Goal: Task Accomplishment & Management: Manage account settings

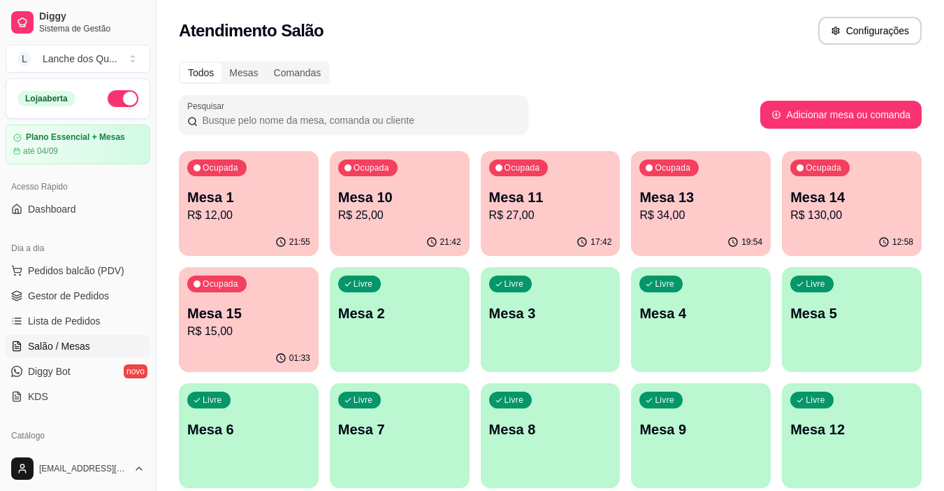
click at [379, 319] on p "Mesa 2" at bounding box center [399, 313] width 123 height 20
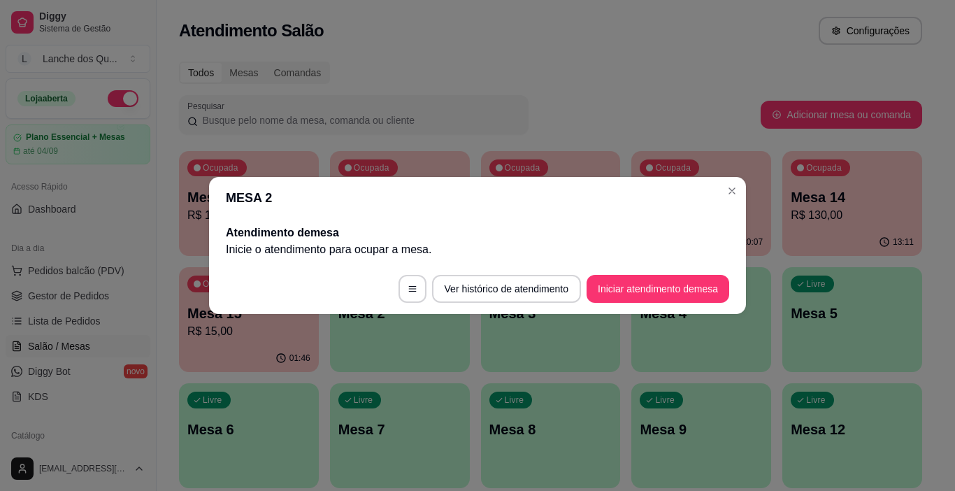
click at [654, 293] on button "Iniciar atendimento de mesa" at bounding box center [657, 289] width 143 height 28
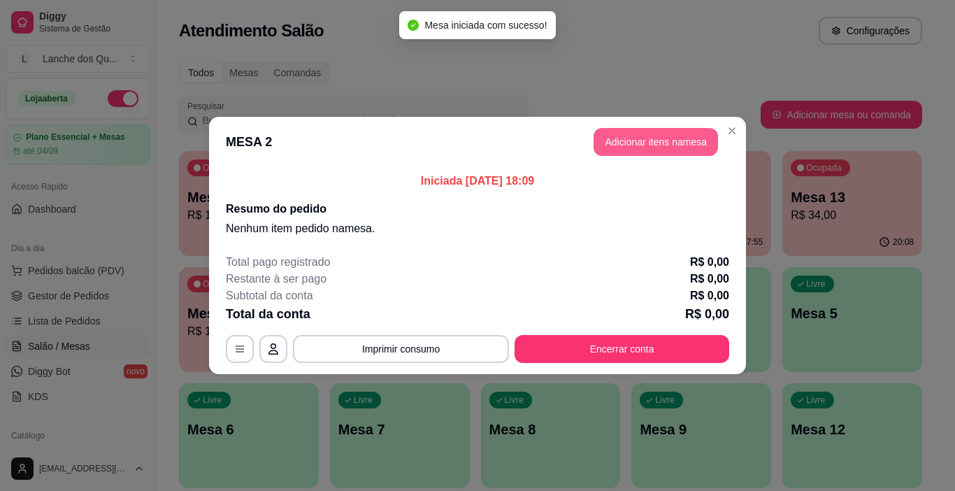
click at [651, 153] on button "Adicionar itens na mesa" at bounding box center [655, 142] width 124 height 28
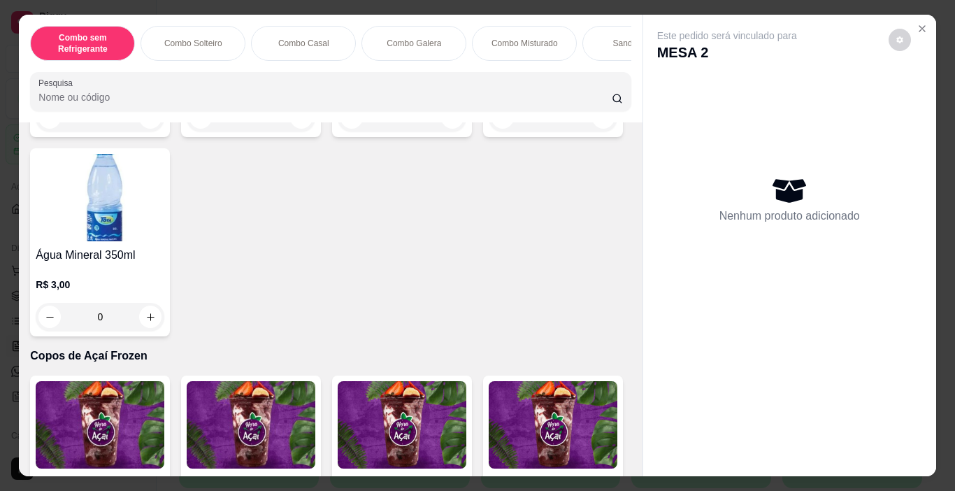
scroll to position [3354, 0]
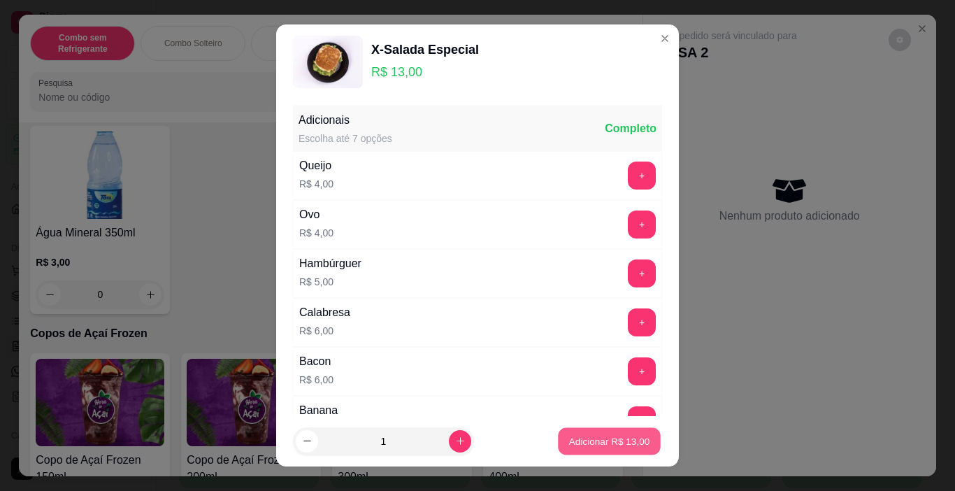
click at [569, 438] on p "Adicionar R$ 13,00" at bounding box center [609, 440] width 81 height 13
type input "1"
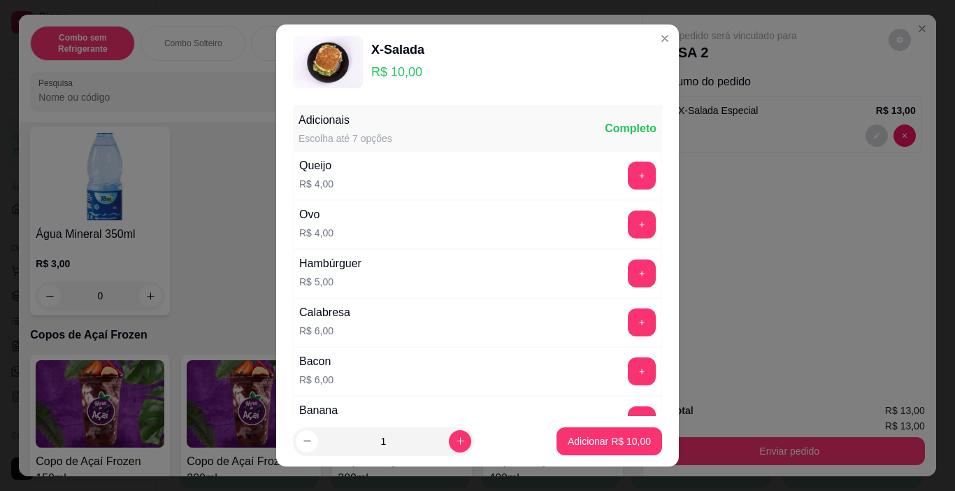
click at [452, 438] on button "increase-product-quantity" at bounding box center [460, 441] width 22 height 22
type input "2"
click at [575, 447] on p "Adicionar R$ 20,00" at bounding box center [608, 441] width 83 height 14
type input "2"
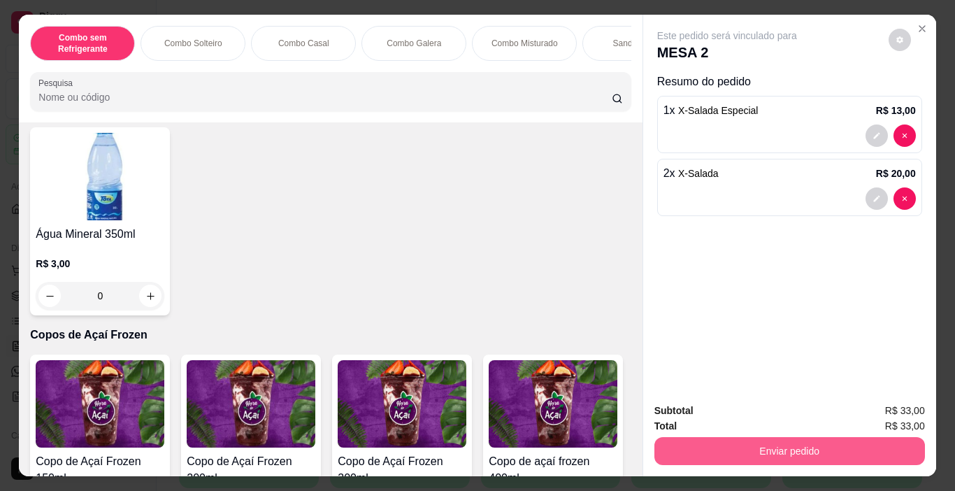
click at [748, 453] on button "Enviar pedido" at bounding box center [789, 451] width 270 height 28
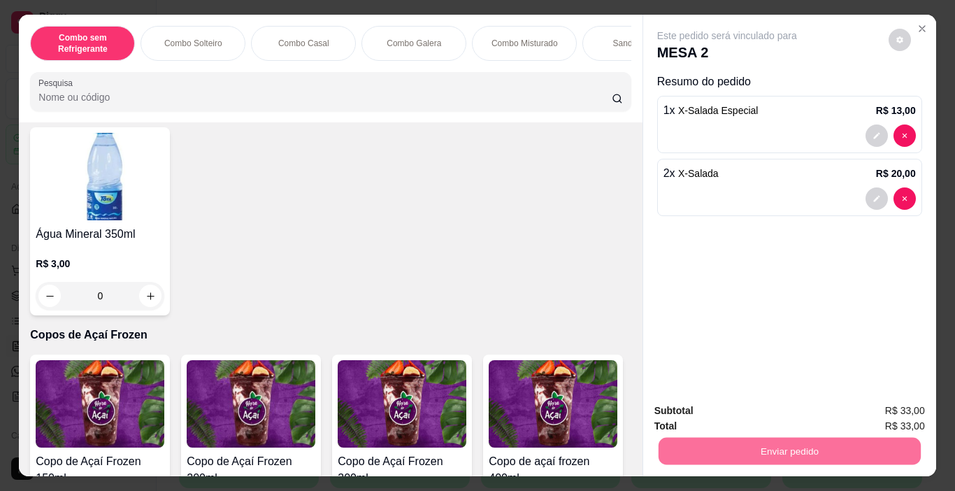
click at [776, 409] on button "Não registrar e enviar pedido" at bounding box center [742, 411] width 141 height 26
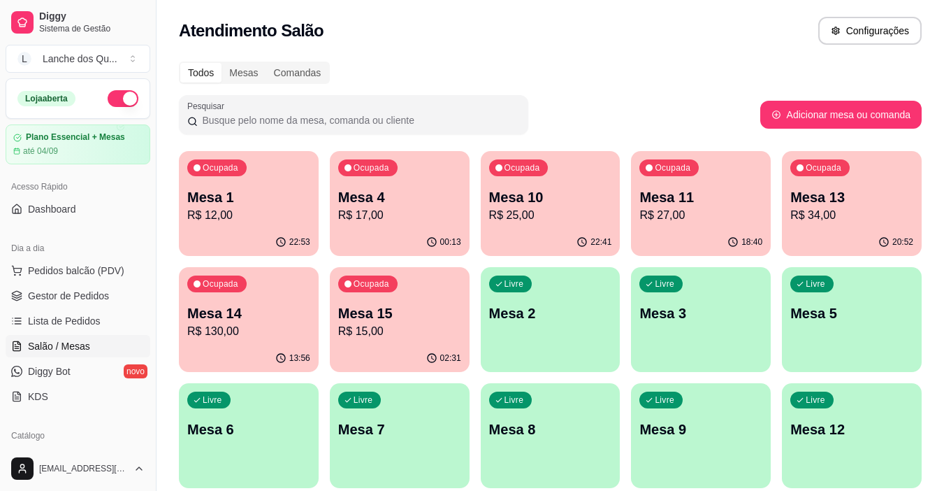
click at [257, 219] on p "R$ 12,00" at bounding box center [248, 215] width 123 height 17
click at [417, 215] on p "R$ 17,00" at bounding box center [399, 215] width 119 height 16
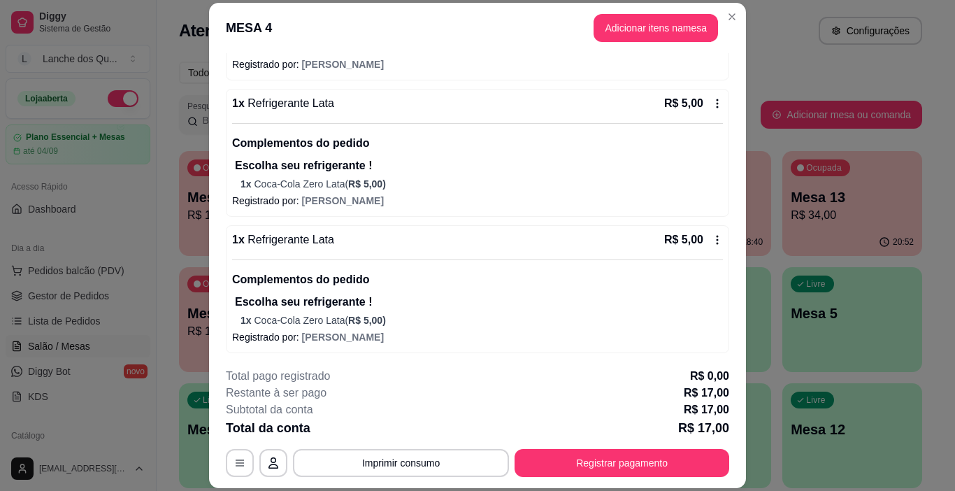
scroll to position [155, 0]
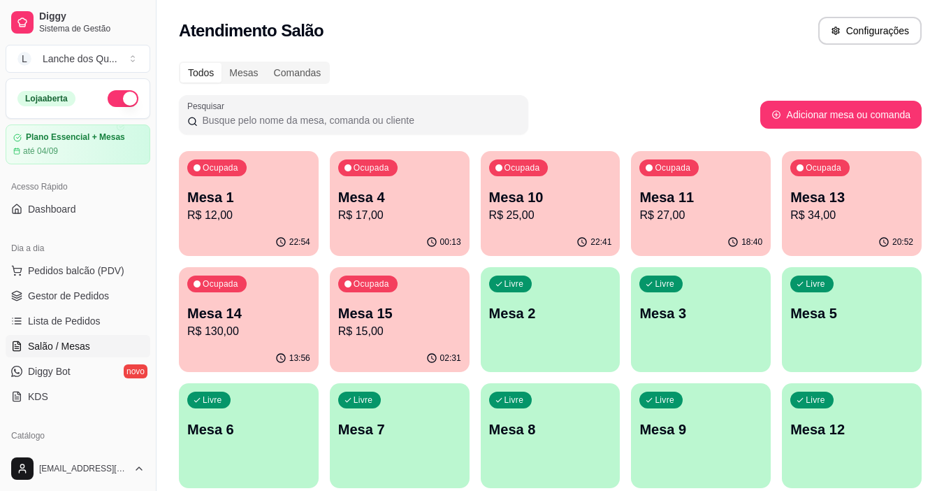
click at [368, 199] on p "Mesa 4" at bounding box center [399, 197] width 123 height 20
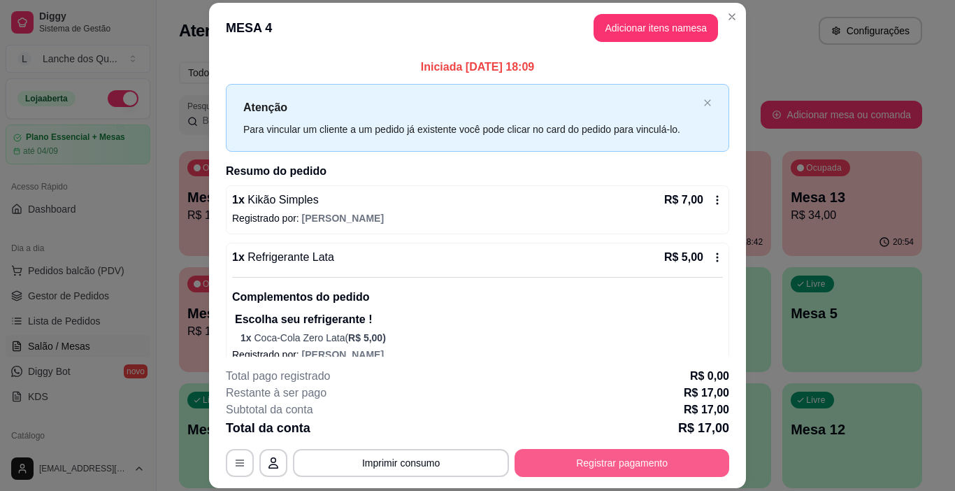
click at [622, 463] on button "Registrar pagamento" at bounding box center [621, 463] width 215 height 28
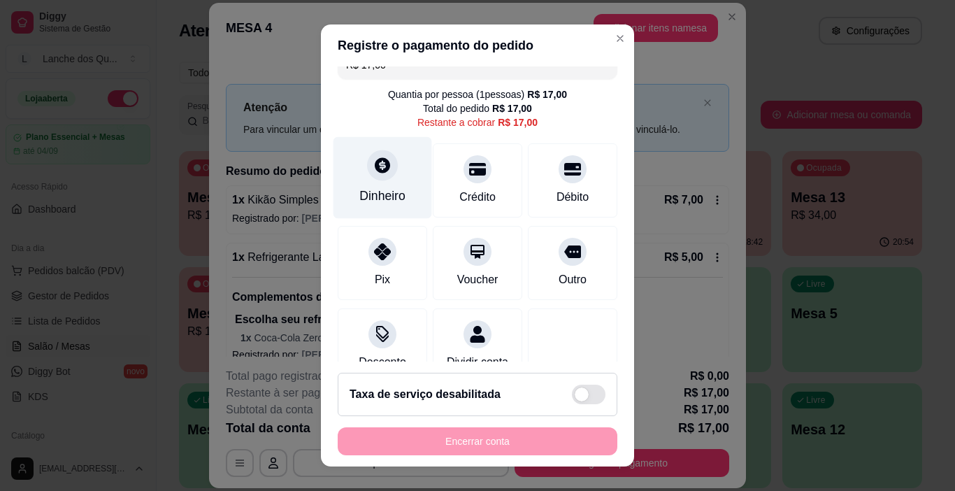
scroll to position [0, 0]
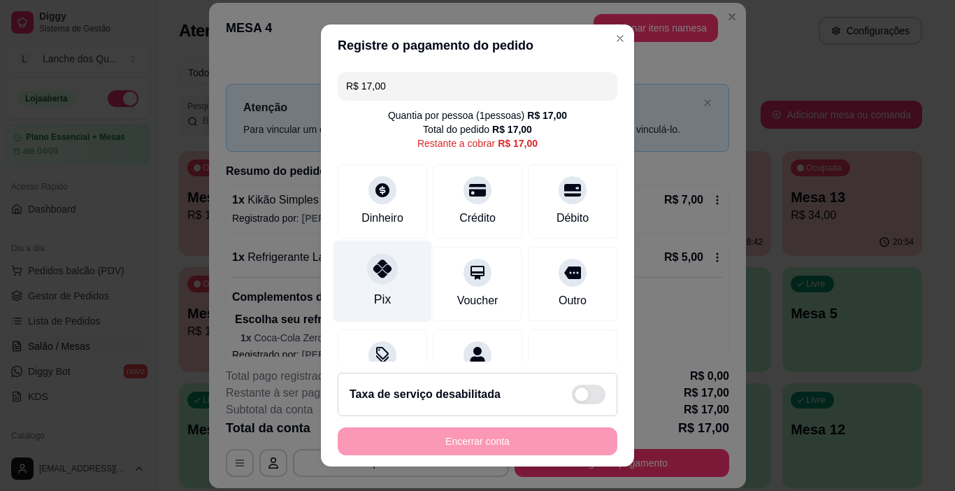
click at [386, 254] on div "Pix" at bounding box center [382, 281] width 99 height 82
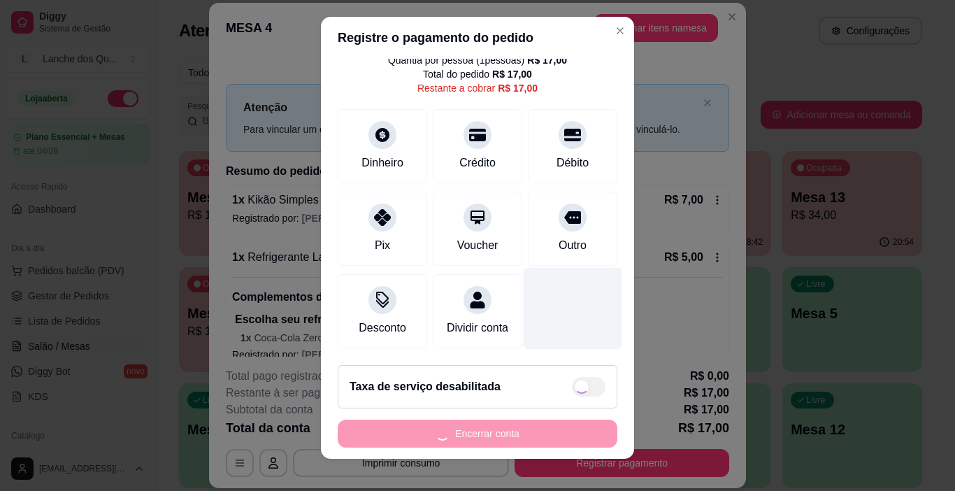
scroll to position [20, 0]
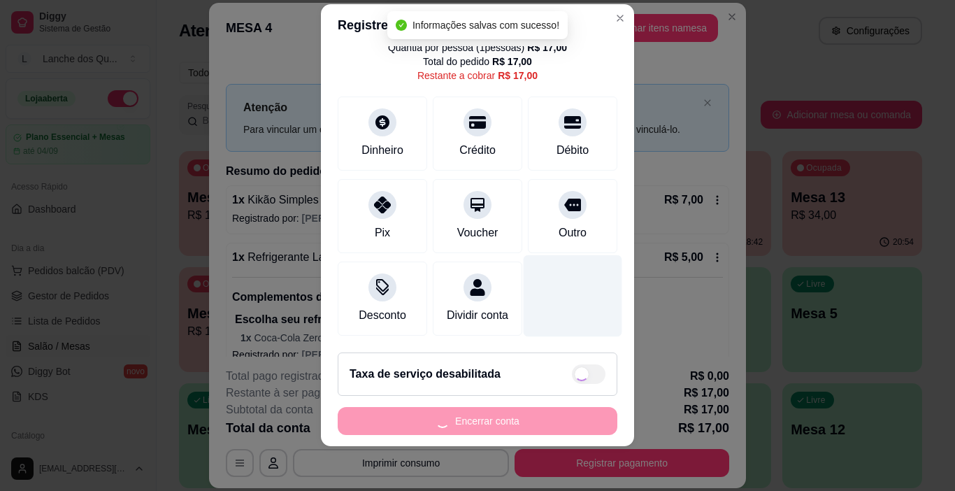
type input "R$ 0,00"
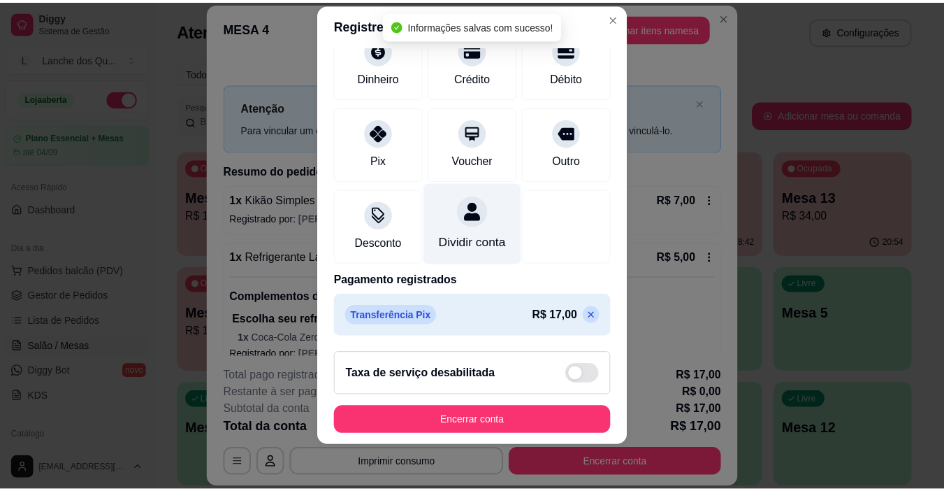
scroll to position [123, 0]
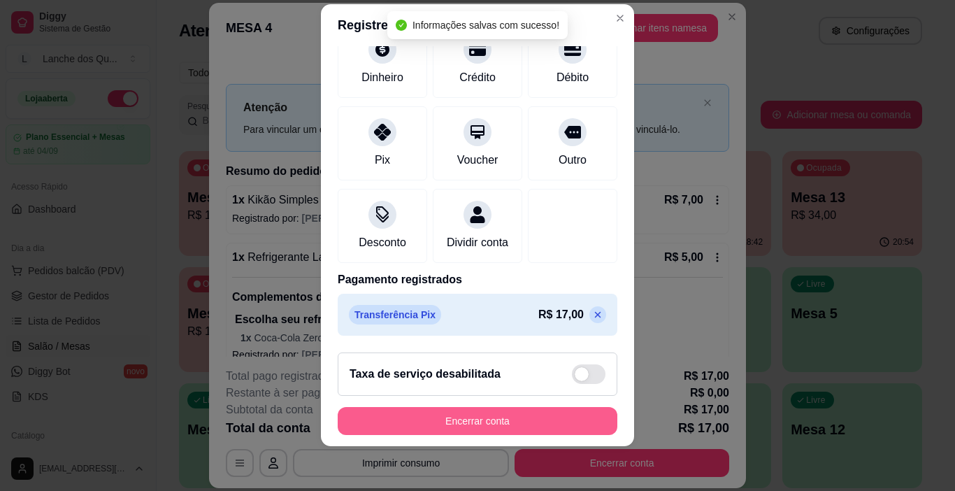
click at [514, 420] on button "Encerrar conta" at bounding box center [478, 421] width 280 height 28
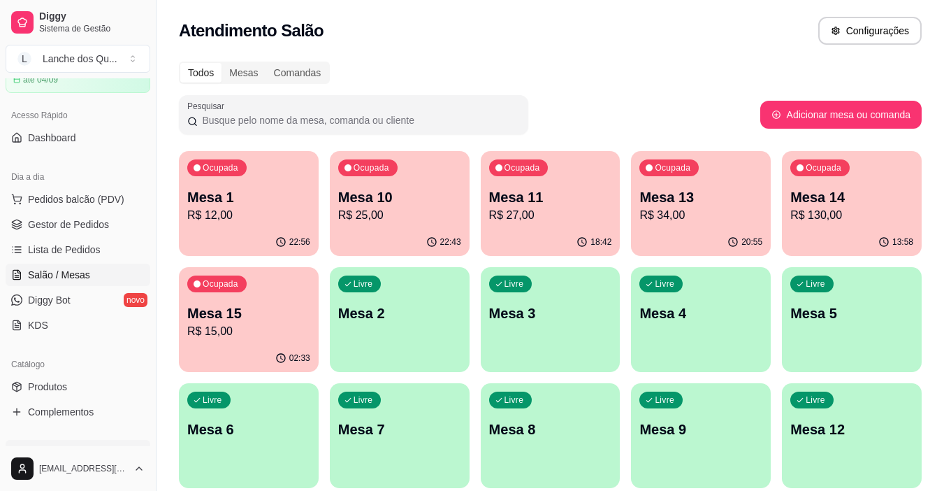
scroll to position [210, 0]
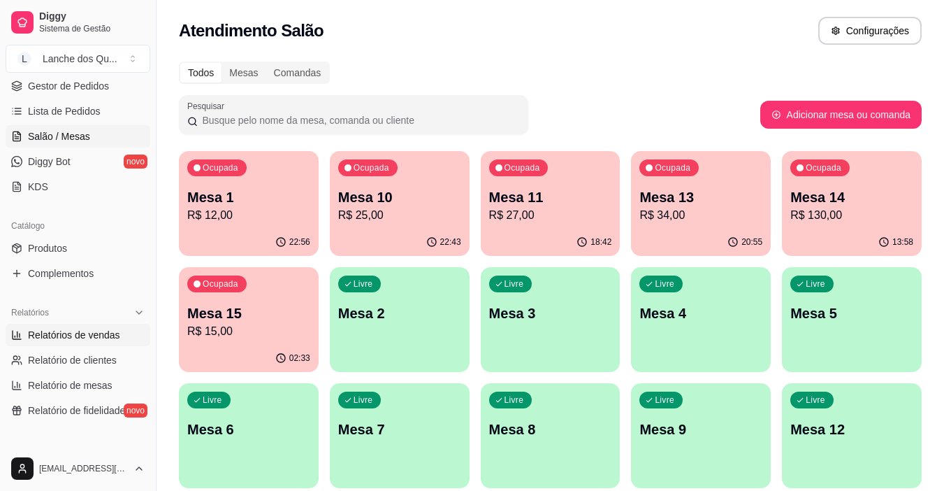
click at [81, 331] on span "Relatórios de vendas" at bounding box center [74, 335] width 92 height 14
select select "ALL"
select select "0"
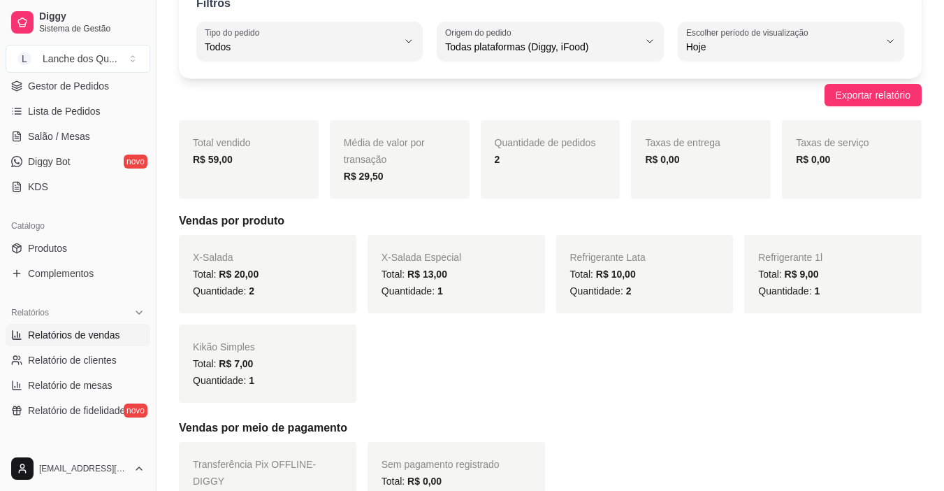
scroll to position [380, 0]
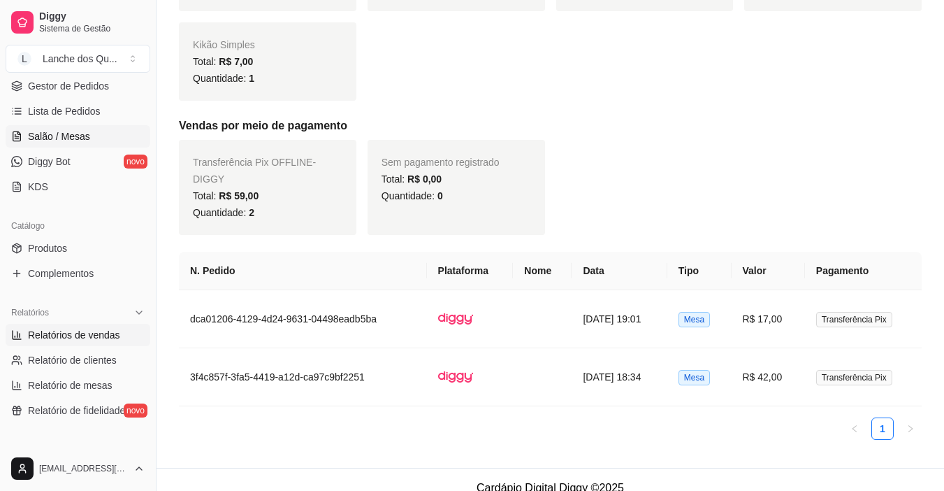
click at [90, 128] on link "Salão / Mesas" at bounding box center [78, 136] width 145 height 22
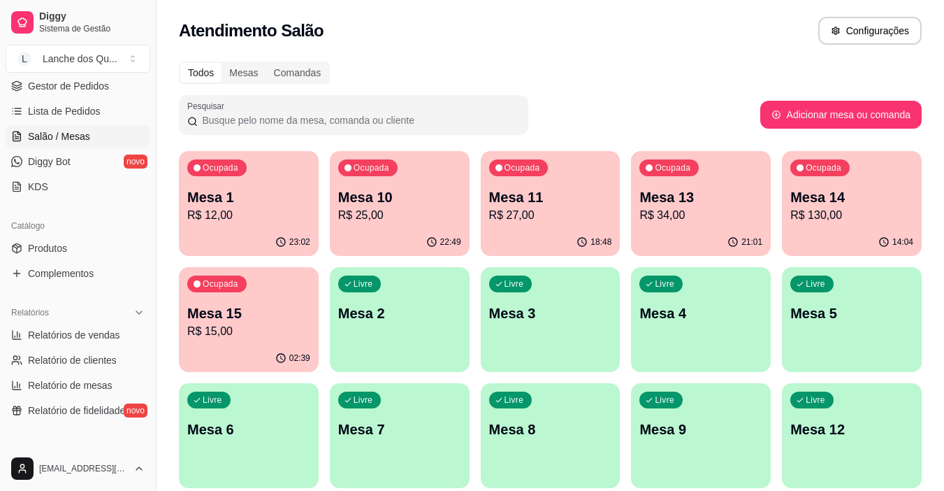
click at [350, 203] on p "Mesa 10" at bounding box center [399, 197] width 123 height 20
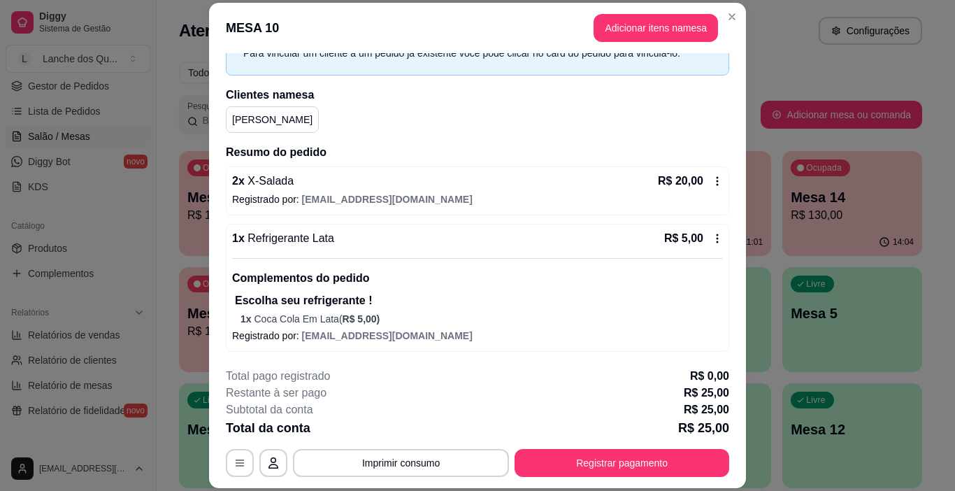
scroll to position [42, 0]
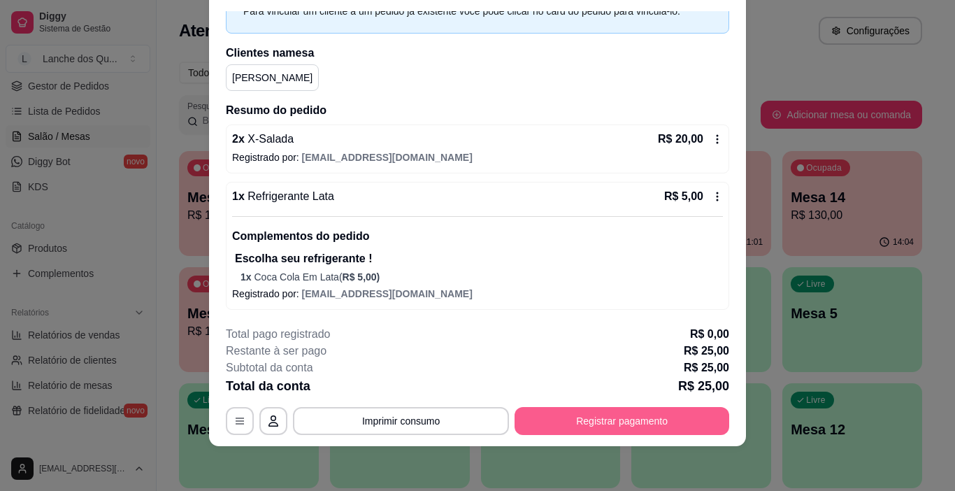
click at [585, 413] on button "Registrar pagamento" at bounding box center [621, 421] width 215 height 28
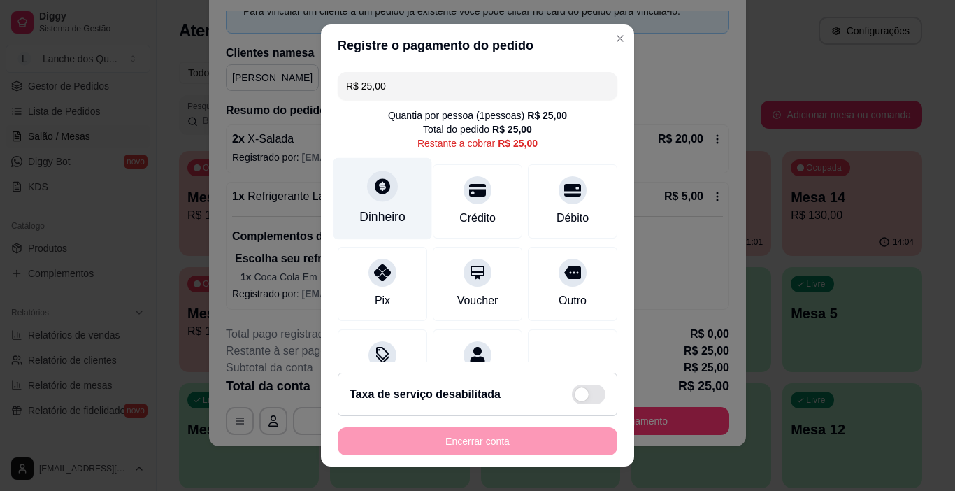
scroll to position [64, 0]
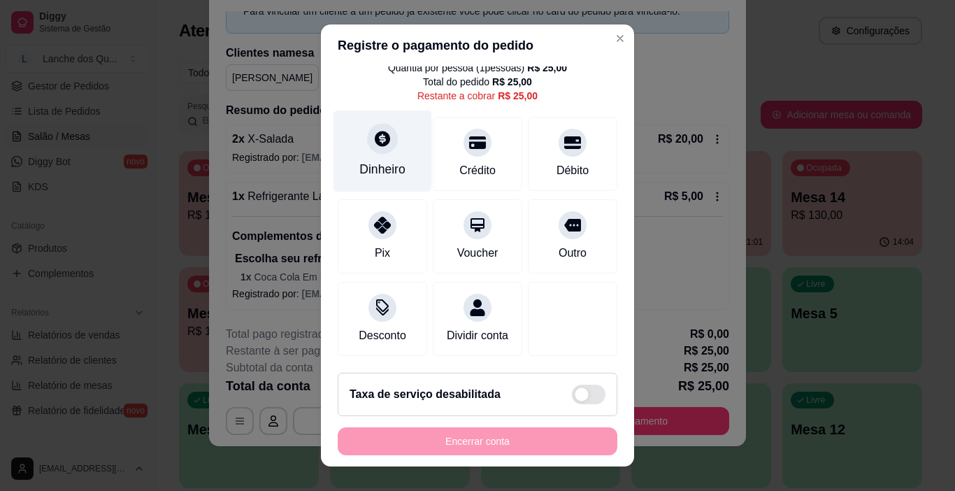
click at [383, 160] on div "Dinheiro" at bounding box center [382, 169] width 46 height 18
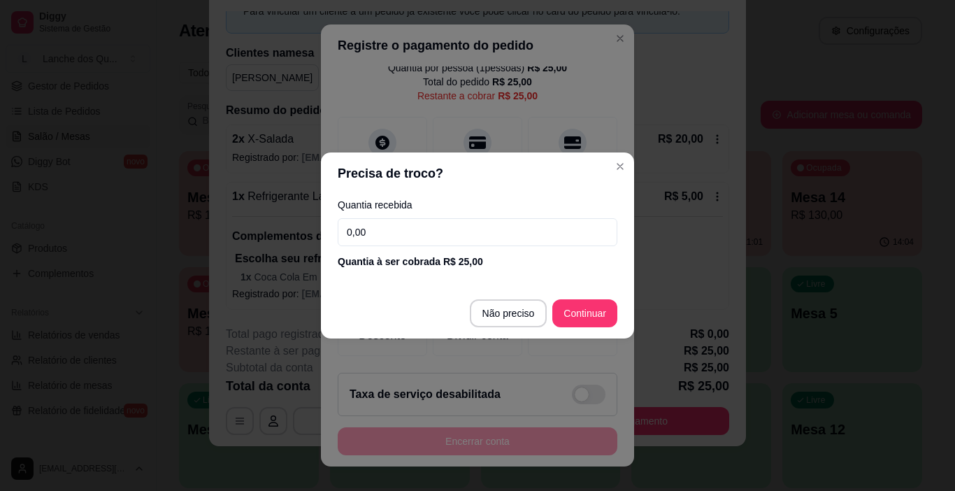
drag, startPoint x: 405, startPoint y: 233, endPoint x: 287, endPoint y: 217, distance: 119.3
click at [287, 217] on div "Precisa de troco? Quantia recebida 0,00 Quantia à ser cobrada R$ 25,00 Não prec…" at bounding box center [477, 245] width 955 height 491
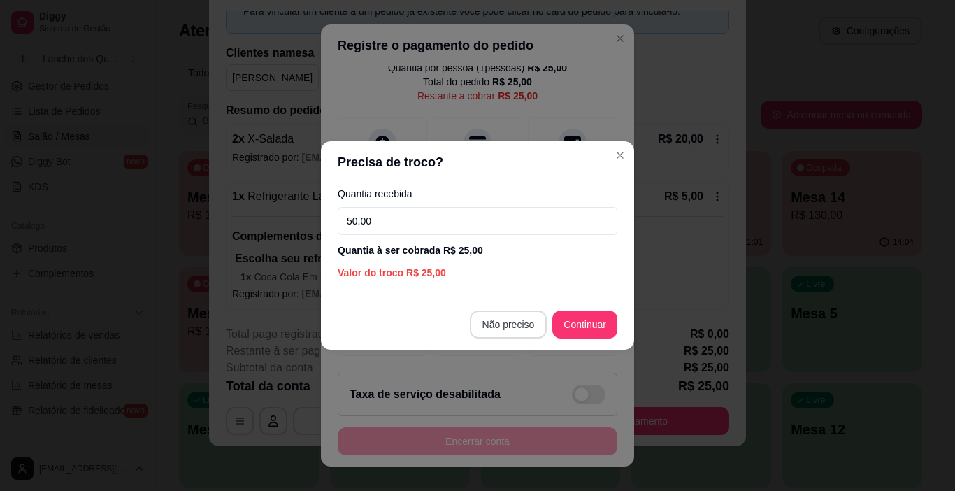
type input "50,00"
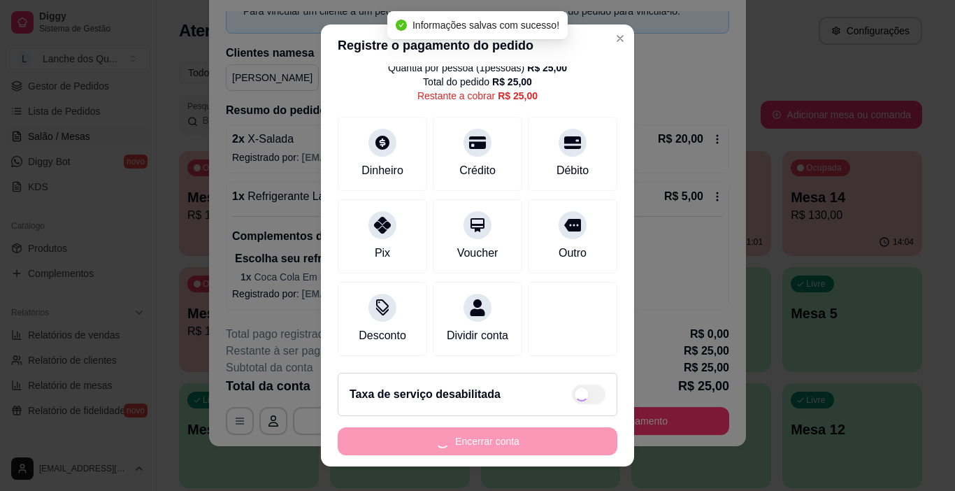
type input "R$ 0,00"
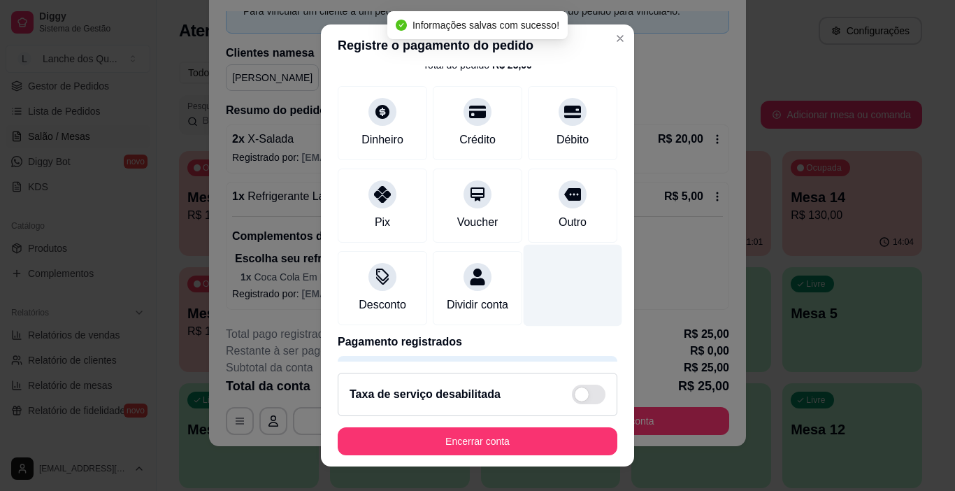
scroll to position [123, 0]
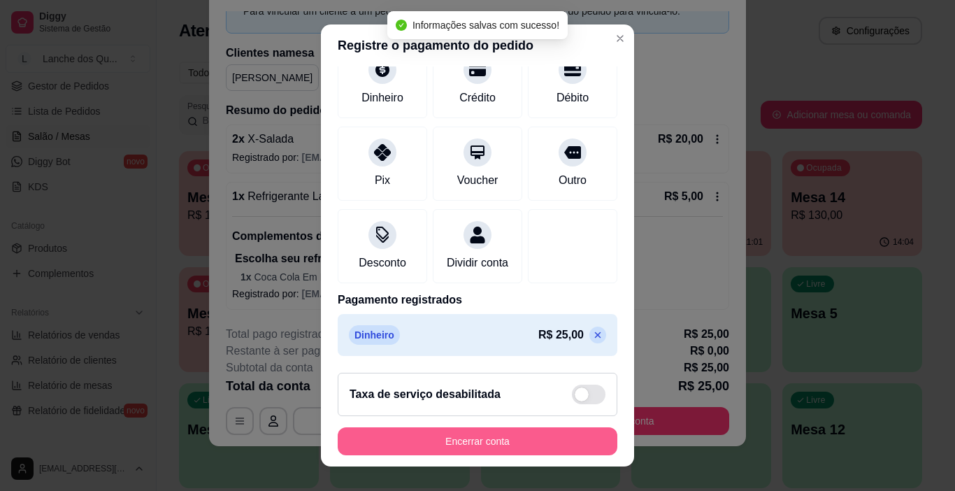
click at [531, 440] on button "Encerrar conta" at bounding box center [478, 441] width 280 height 28
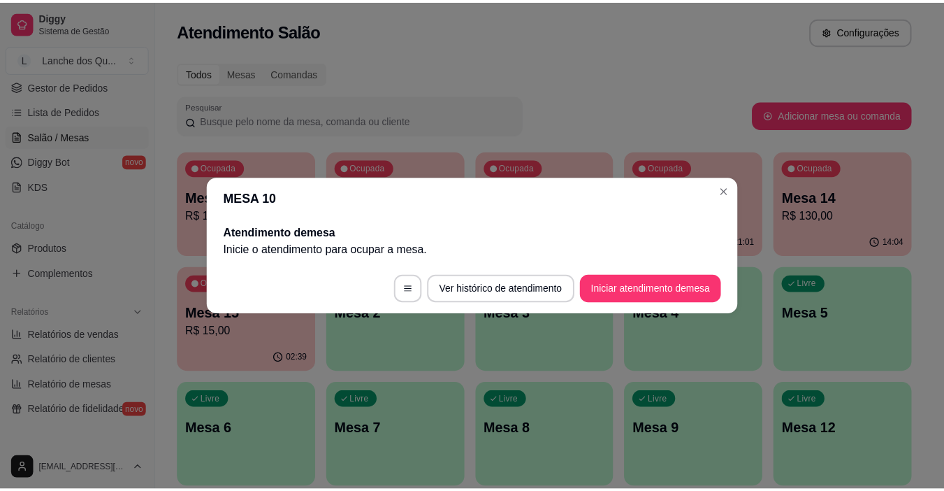
scroll to position [0, 0]
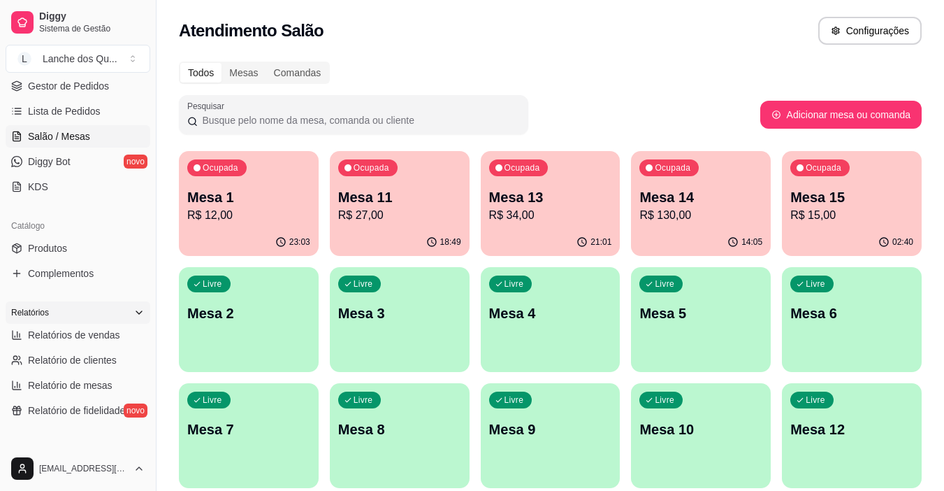
click at [92, 323] on div "Relatórios" at bounding box center [78, 312] width 145 height 22
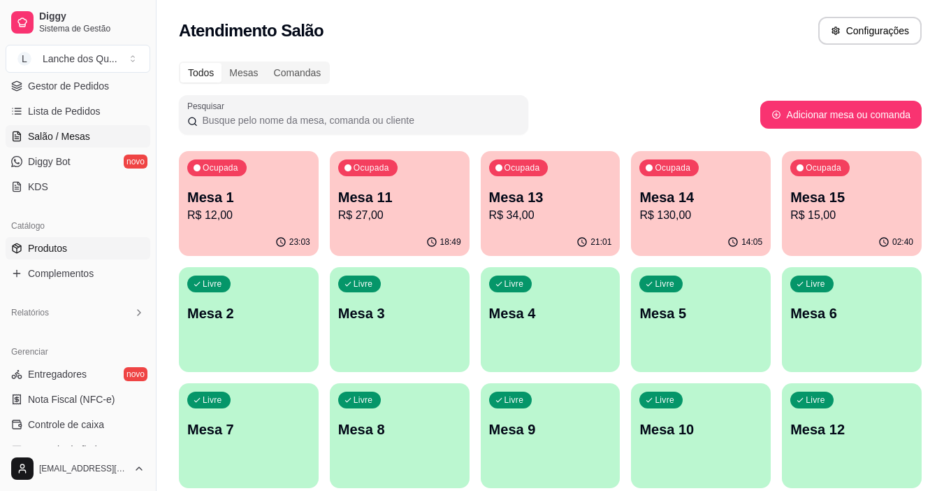
scroll to position [280, 0]
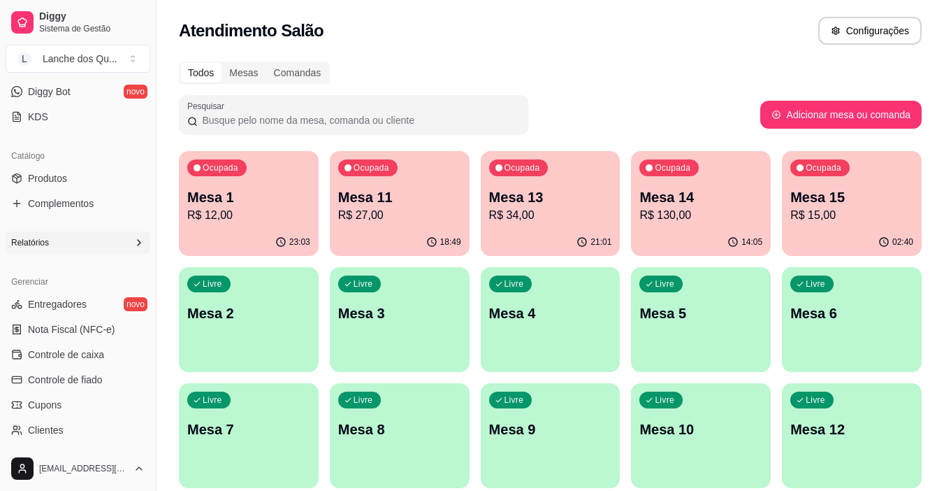
click at [64, 247] on div "Relatórios" at bounding box center [78, 242] width 145 height 22
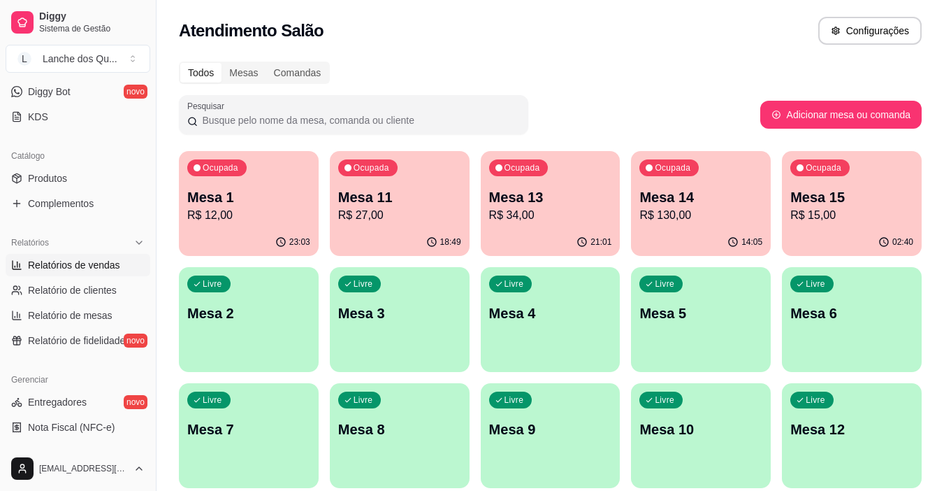
click at [62, 269] on span "Relatórios de vendas" at bounding box center [74, 265] width 92 height 14
select select "ALL"
select select "0"
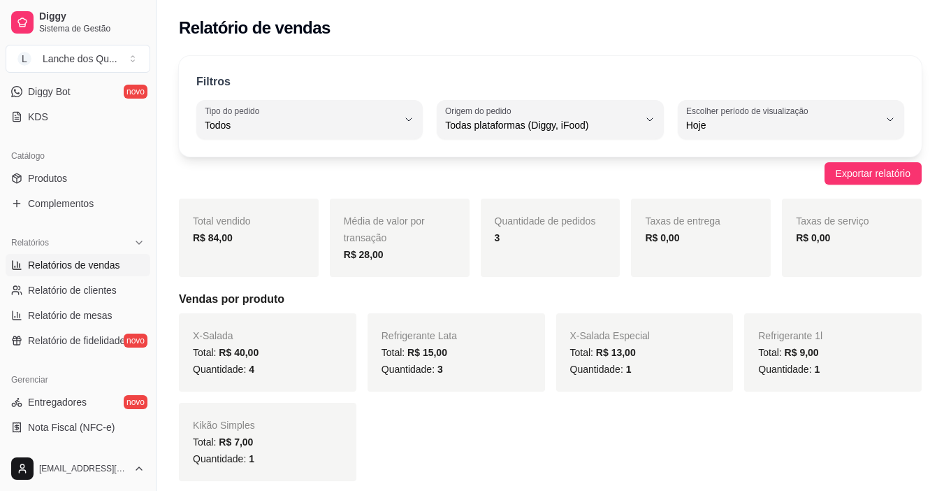
click at [75, 270] on span "Relatórios de vendas" at bounding box center [74, 265] width 92 height 14
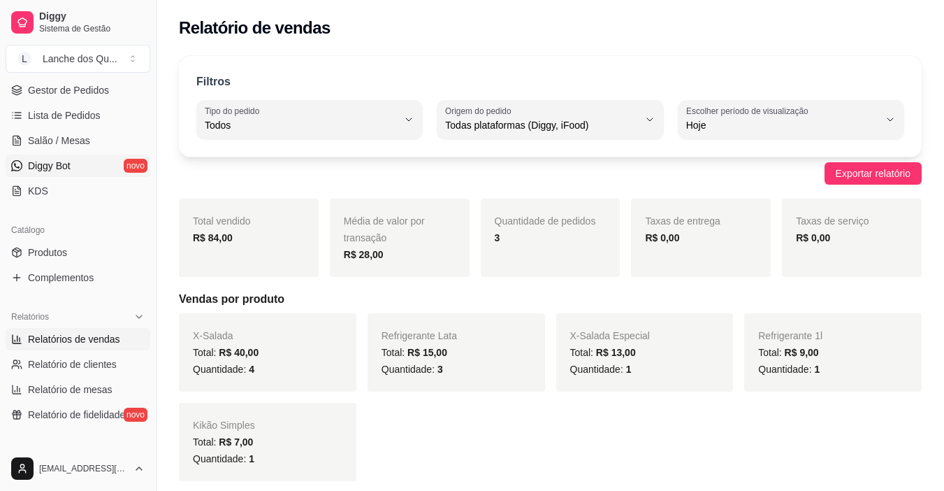
scroll to position [140, 0]
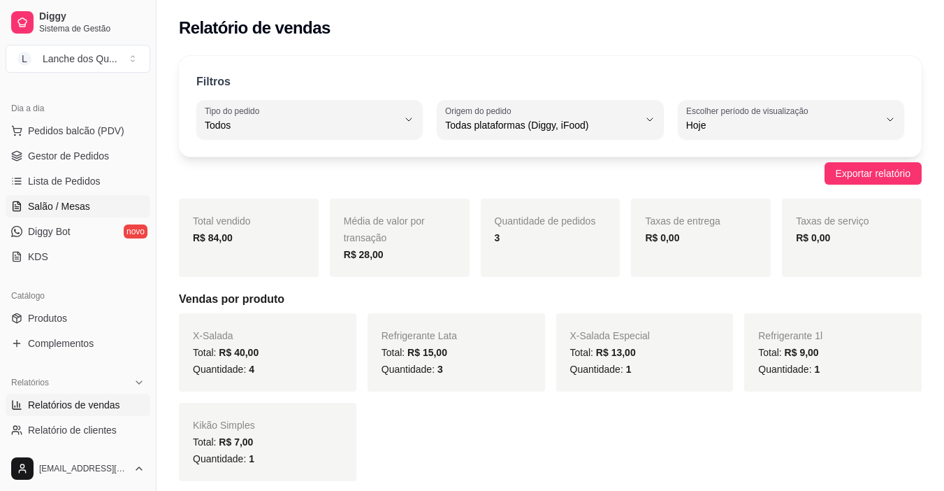
click at [76, 206] on span "Salão / Mesas" at bounding box center [59, 206] width 62 height 14
